Goal: Task Accomplishment & Management: Manage account settings

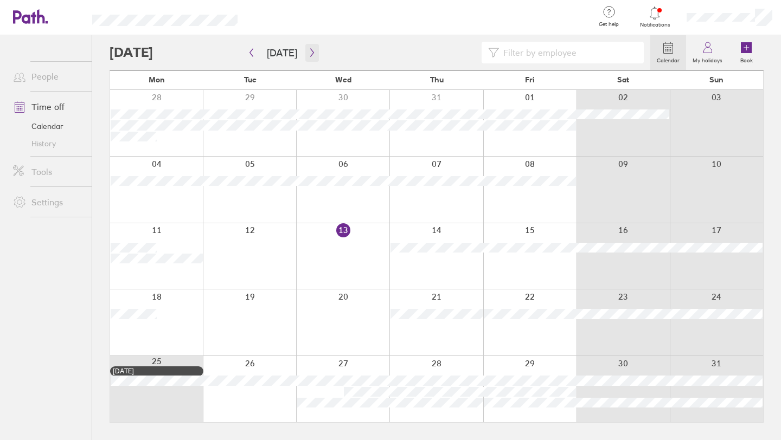
click at [310, 54] on icon "button" at bounding box center [312, 52] width 8 height 9
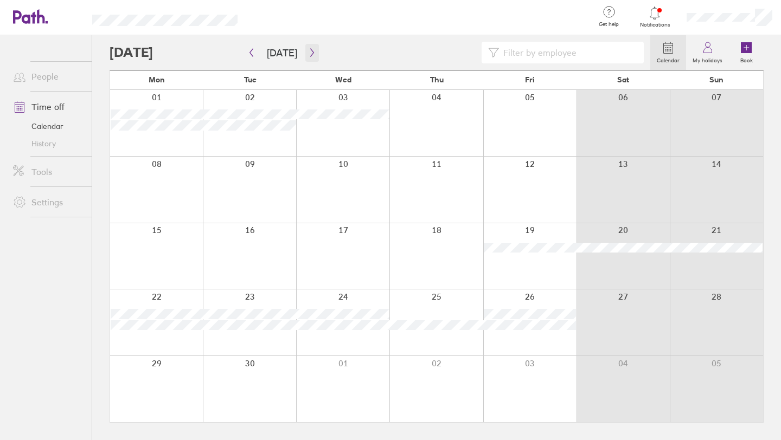
click at [310, 54] on icon "button" at bounding box center [312, 52] width 8 height 9
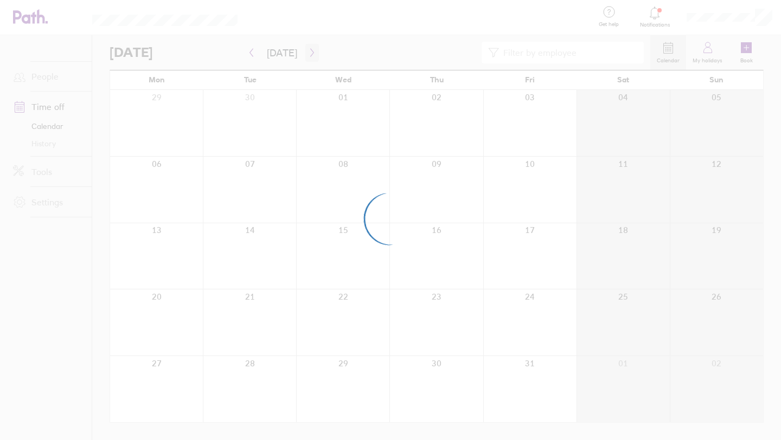
click at [310, 54] on div at bounding box center [390, 220] width 781 height 440
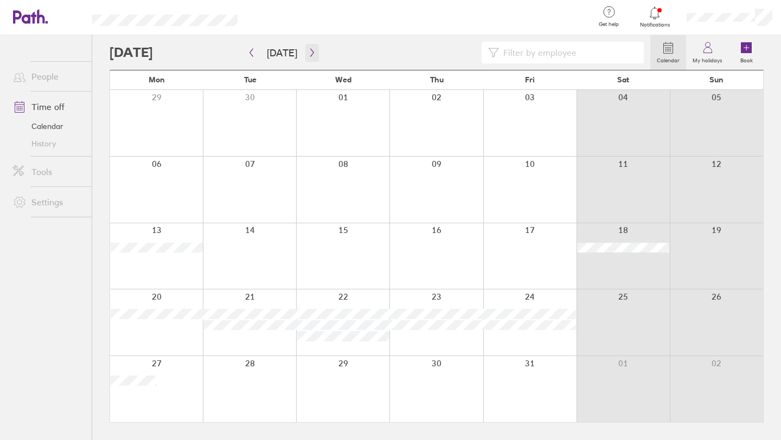
click at [311, 56] on icon "button" at bounding box center [312, 52] width 8 height 9
